Goal: Task Accomplishment & Management: Use online tool/utility

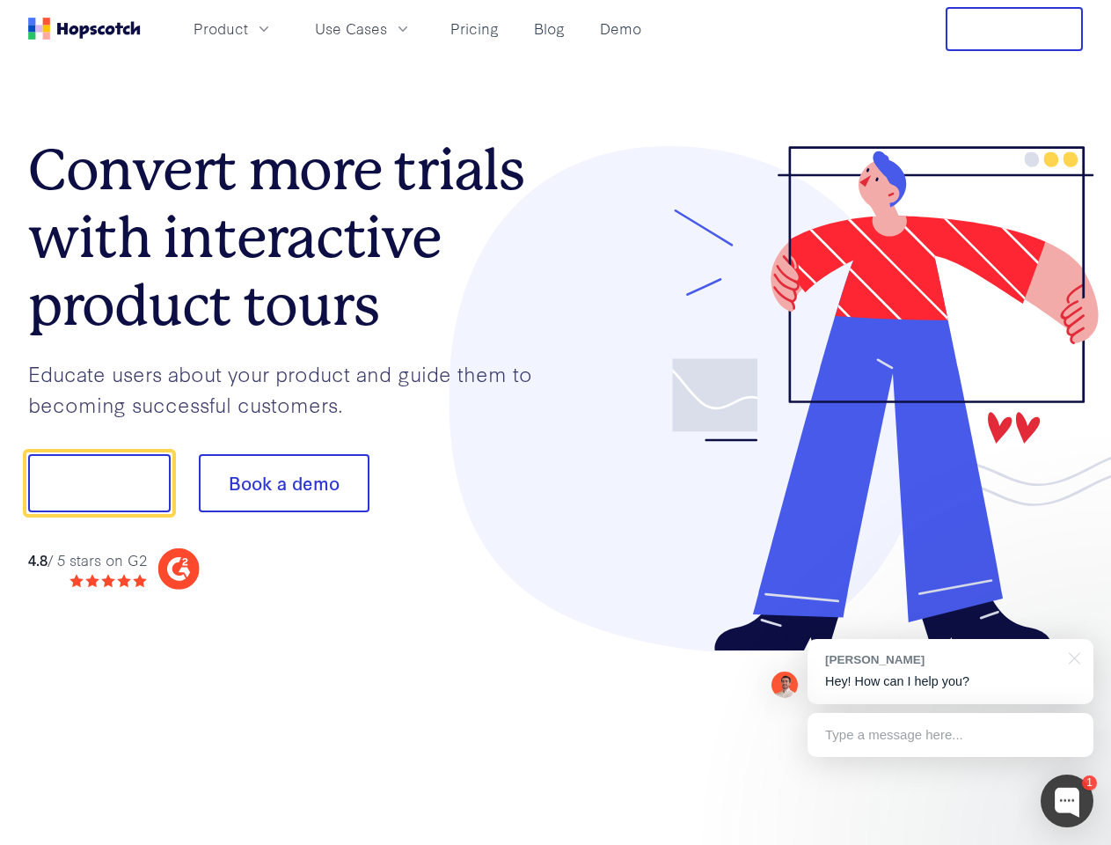
click at [556, 422] on div at bounding box center [820, 399] width 528 height 506
click at [248, 28] on span "Product" at bounding box center [221, 29] width 55 height 22
click at [387, 28] on span "Use Cases" at bounding box center [351, 29] width 72 height 22
click at [1014, 29] on button "Free Trial" at bounding box center [1014, 29] width 137 height 44
click at [99, 483] on button "Show me!" at bounding box center [99, 483] width 143 height 58
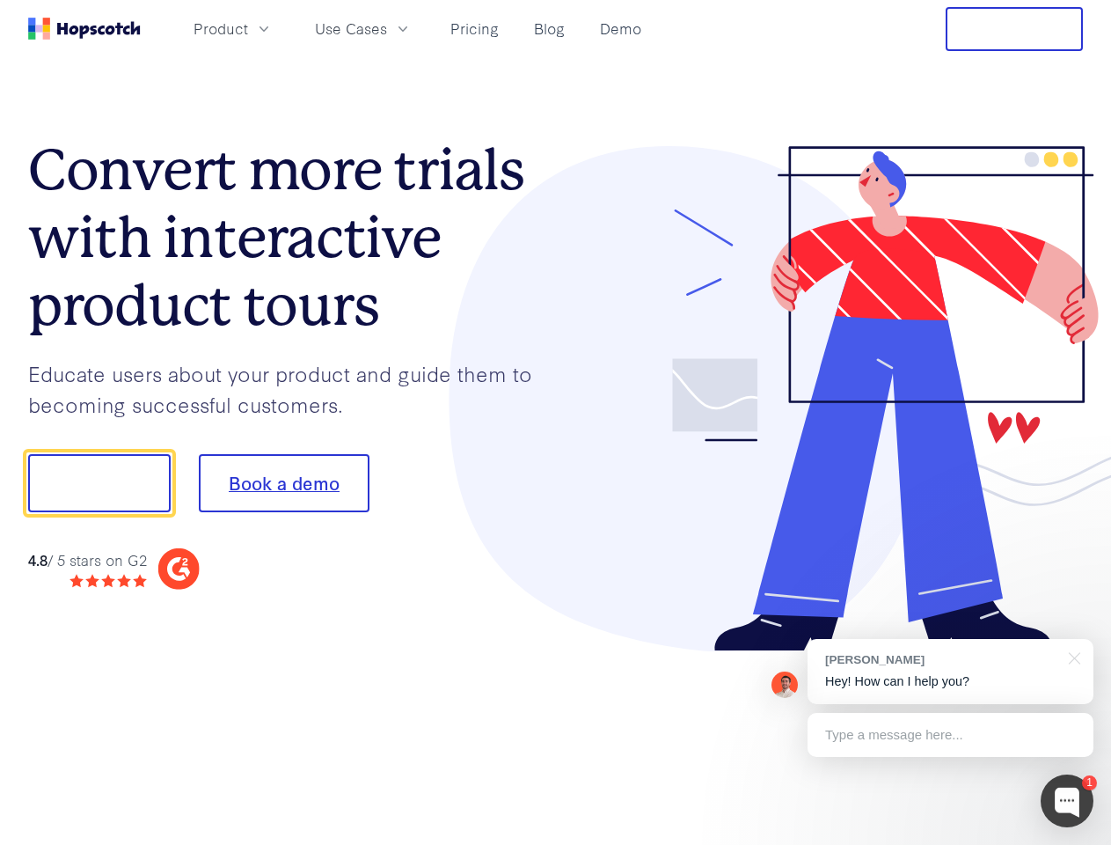
click at [283, 483] on button "Book a demo" at bounding box center [284, 483] width 171 height 58
click at [1067, 801] on div at bounding box center [1067, 800] width 53 height 53
click at [950, 671] on div "[PERSON_NAME] Hey! How can I help you?" at bounding box center [951, 671] width 286 height 65
click at [1072, 656] on div at bounding box center [929, 480] width 330 height 587
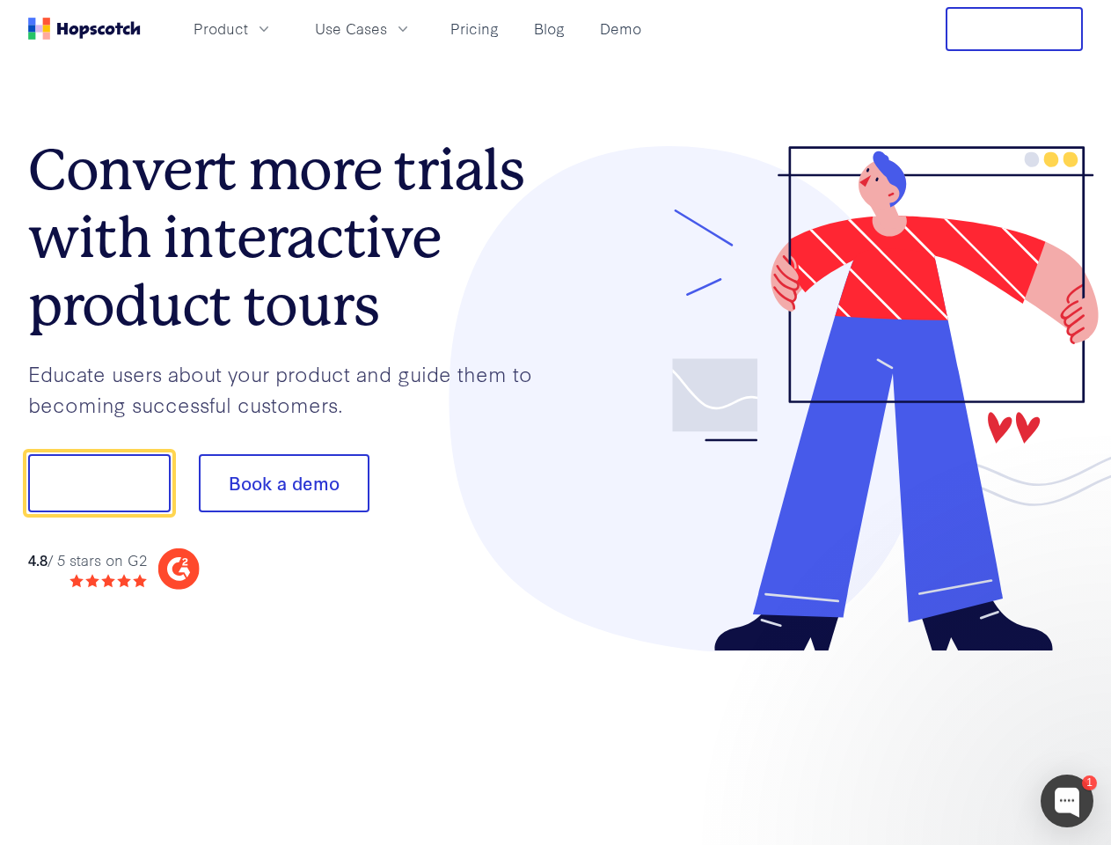
click at [950, 735] on div at bounding box center [929, 598] width 330 height 351
